Goal: Task Accomplishment & Management: Complete application form

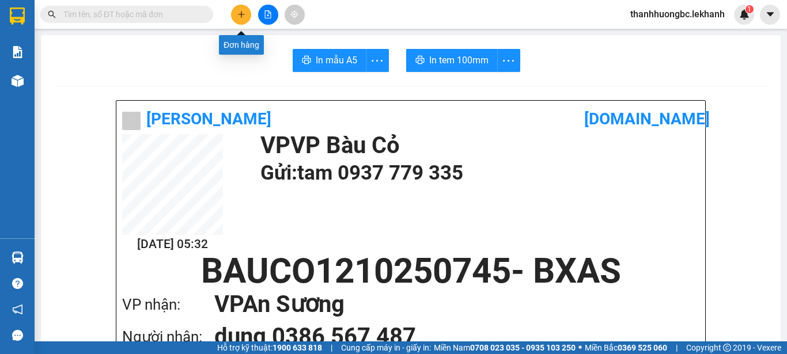
click at [243, 7] on button at bounding box center [241, 15] width 20 height 20
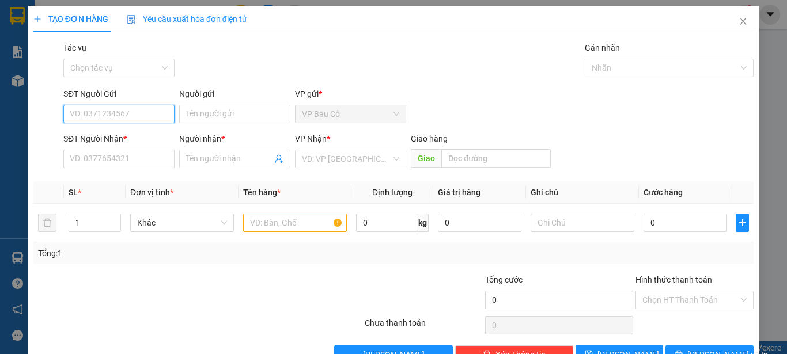
click at [147, 105] on input "SĐT Người Gửi" at bounding box center [118, 114] width 111 height 18
click at [118, 160] on div "0986165908 - Thuý" at bounding box center [118, 155] width 96 height 13
type input "0986165908"
type input "Thuý"
type input "0979530878"
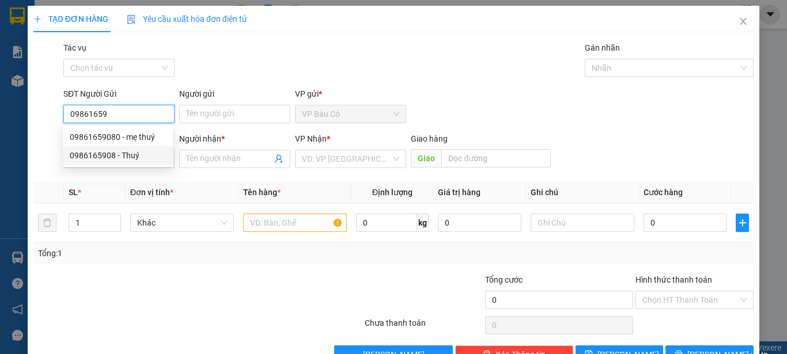
type input "hương"
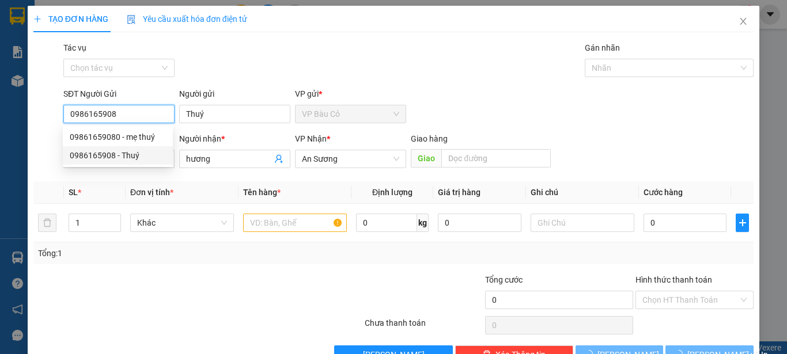
type input "50.000"
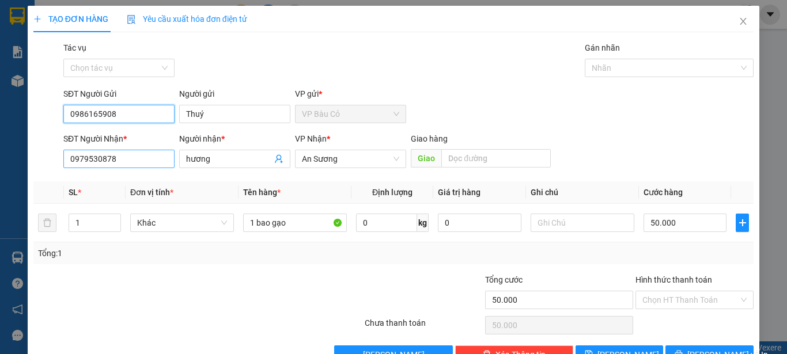
type input "0986165908"
click at [131, 153] on input "0979530878" at bounding box center [118, 159] width 111 height 18
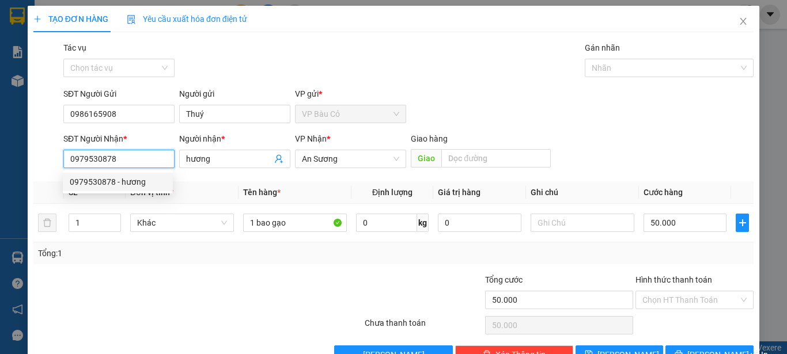
click at [165, 164] on input "0979530878" at bounding box center [118, 159] width 111 height 18
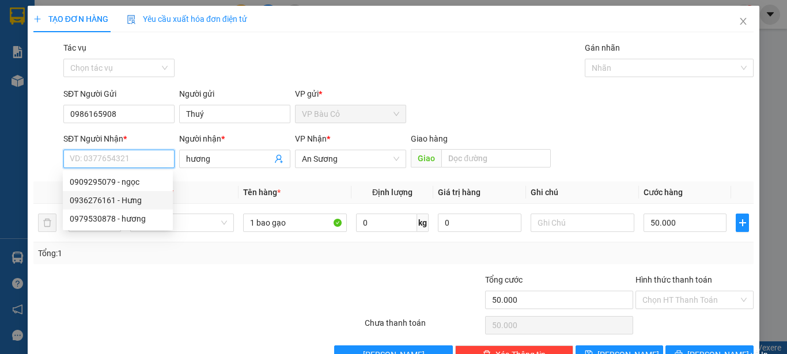
click at [151, 199] on div "0936276161 - Hưng" at bounding box center [118, 200] width 96 height 13
type input "0936276161"
type input "Hưng"
type input "60.000"
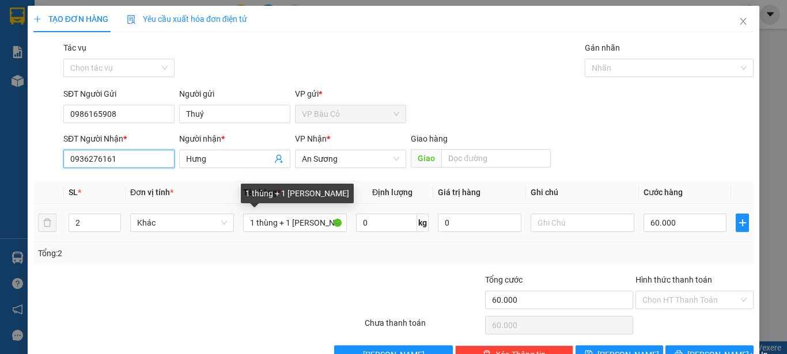
type input "0936276161"
click at [311, 197] on div "1 thùng + 1 [PERSON_NAME]" at bounding box center [297, 194] width 113 height 20
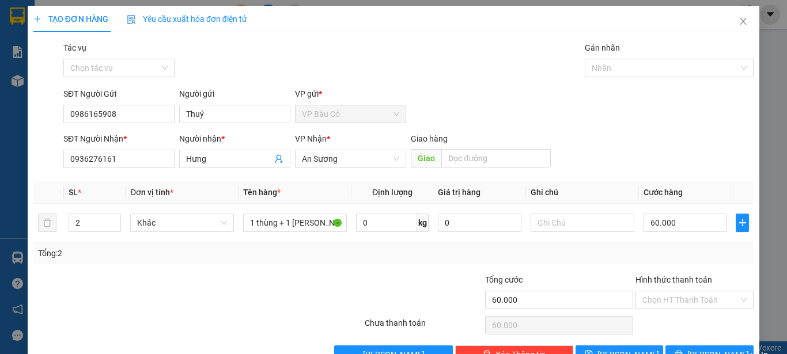
scroll to position [32, 0]
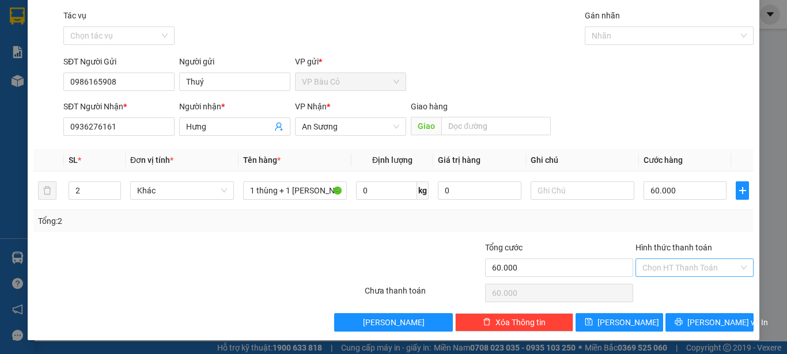
click at [716, 267] on input "Hình thức thanh toán" at bounding box center [690, 267] width 96 height 17
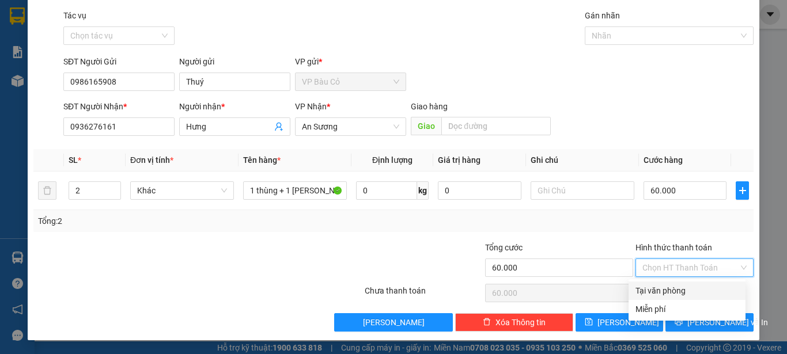
click at [697, 286] on div "Tại văn phòng" at bounding box center [686, 291] width 103 height 13
type input "0"
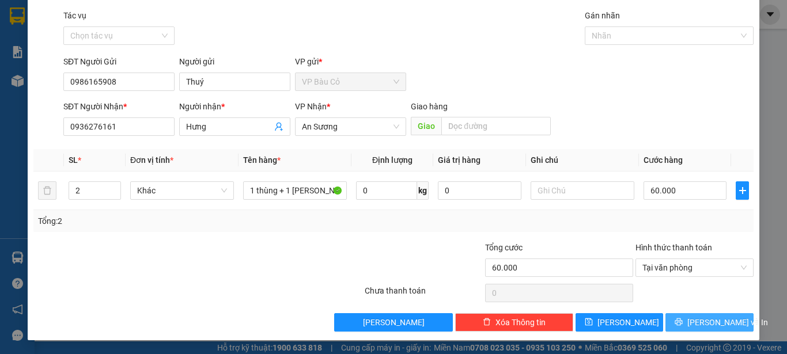
click at [694, 320] on span "[PERSON_NAME] và In" at bounding box center [727, 322] width 81 height 13
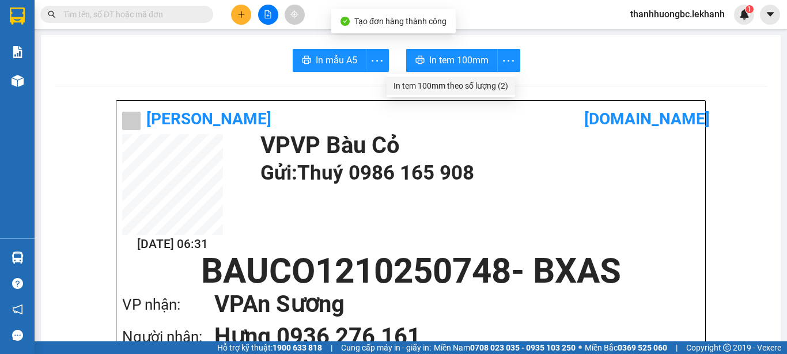
click at [510, 85] on li "In tem 100mm theo số lượng (2)" at bounding box center [451, 86] width 128 height 18
click at [488, 84] on div "In tem 100mm theo số lượng (2)" at bounding box center [450, 85] width 115 height 13
